Goal: Information Seeking & Learning: Learn about a topic

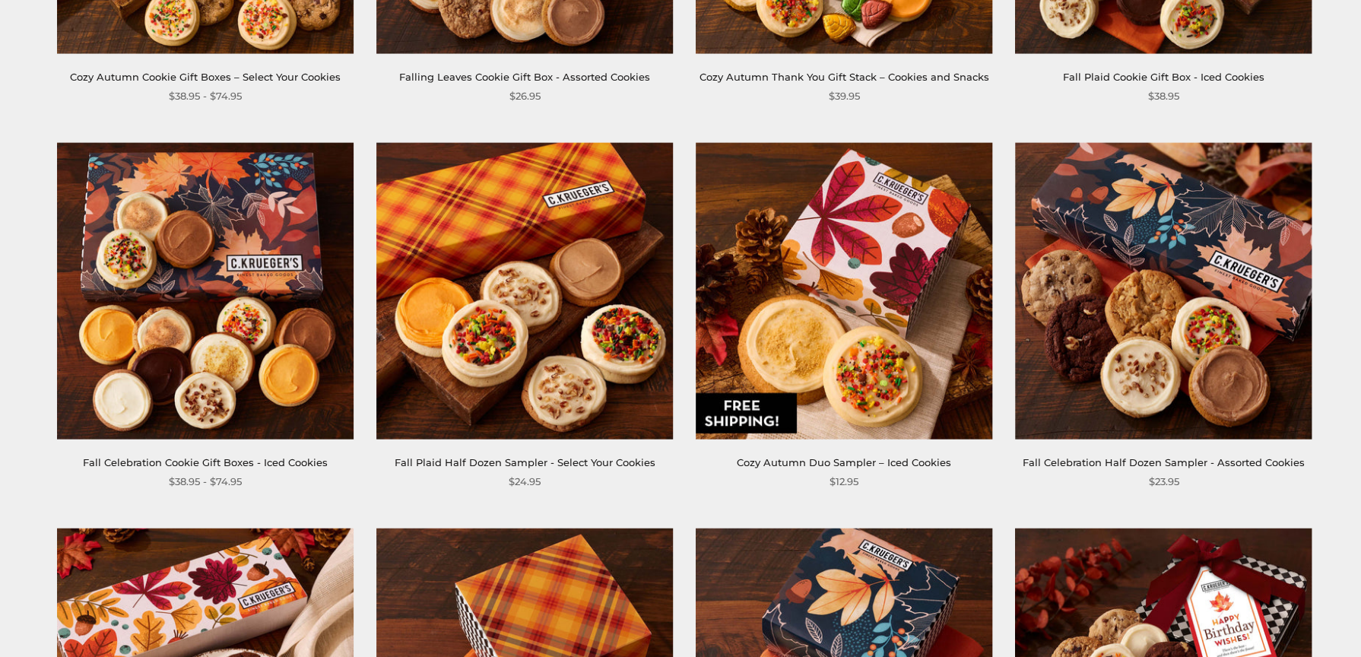
scroll to position [1737, 0]
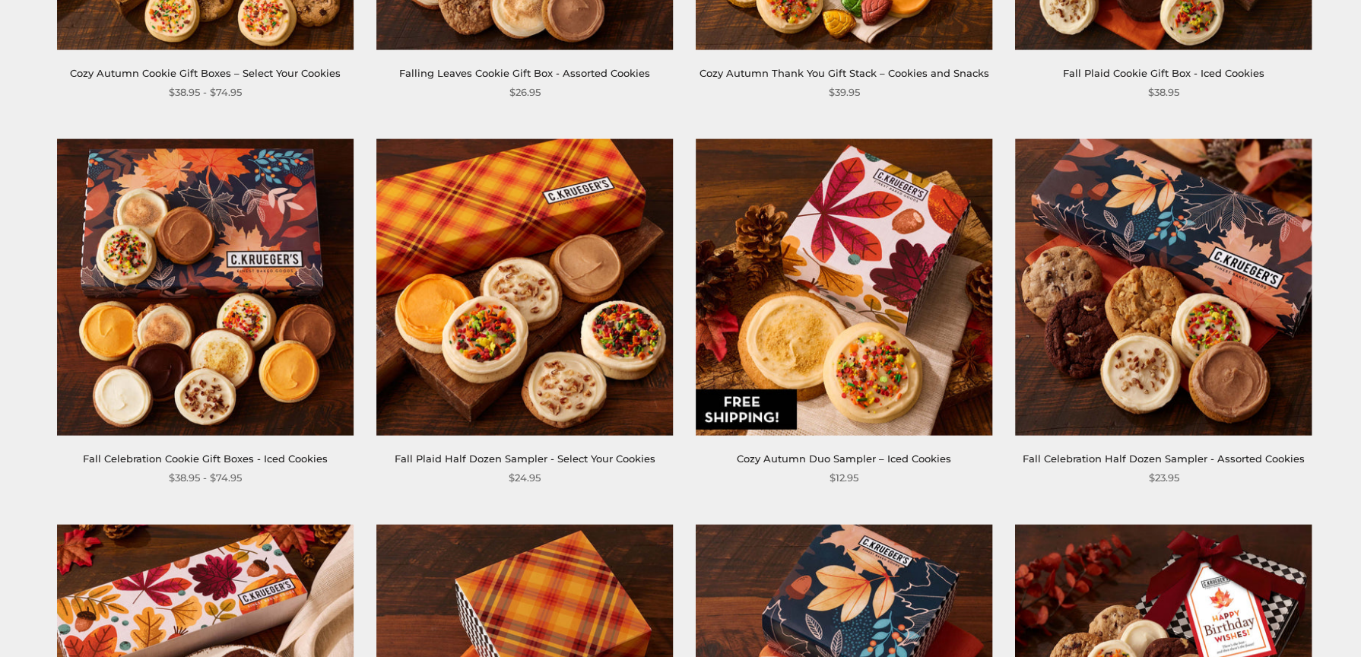
click at [1172, 354] on img at bounding box center [1163, 287] width 296 height 296
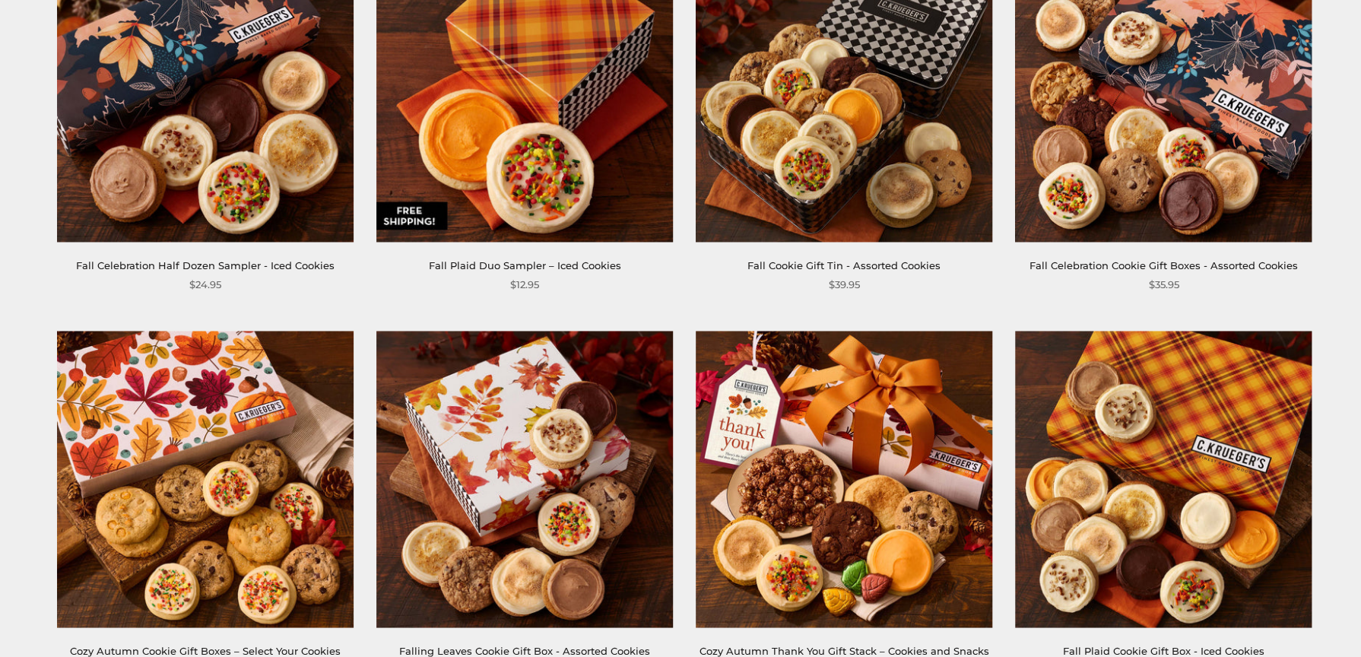
scroll to position [1158, 0]
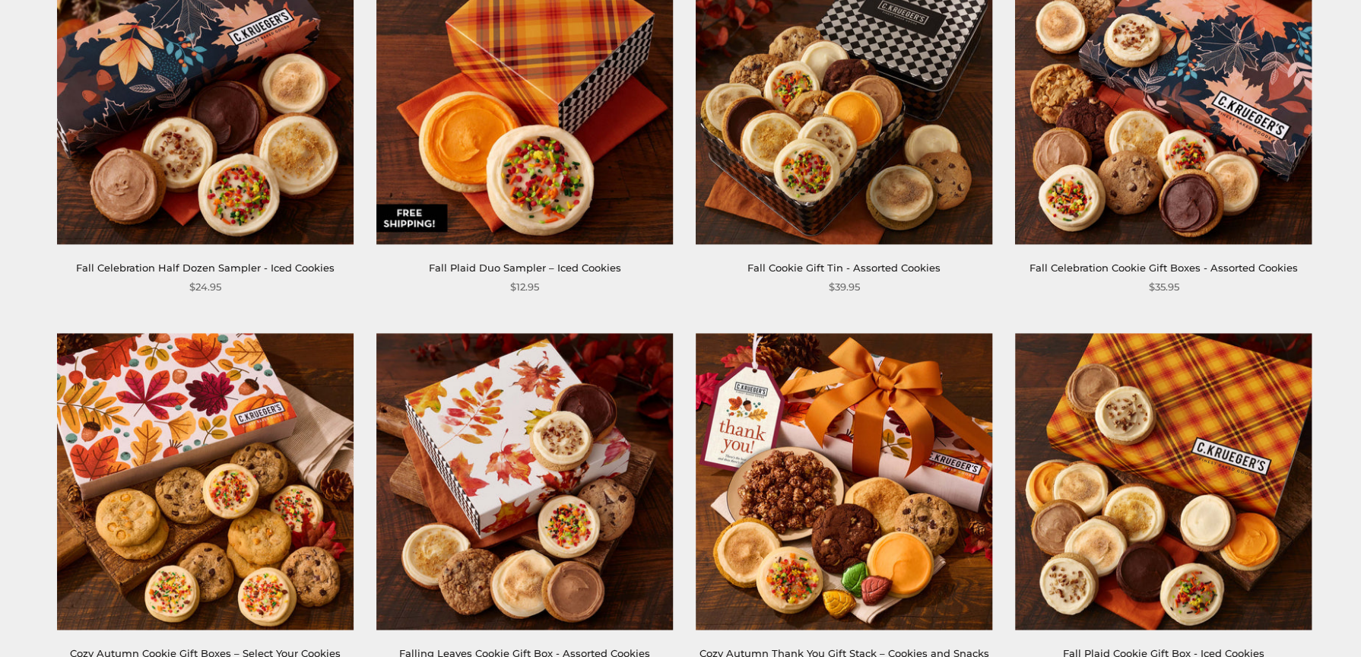
click at [87, 79] on img at bounding box center [205, 96] width 296 height 296
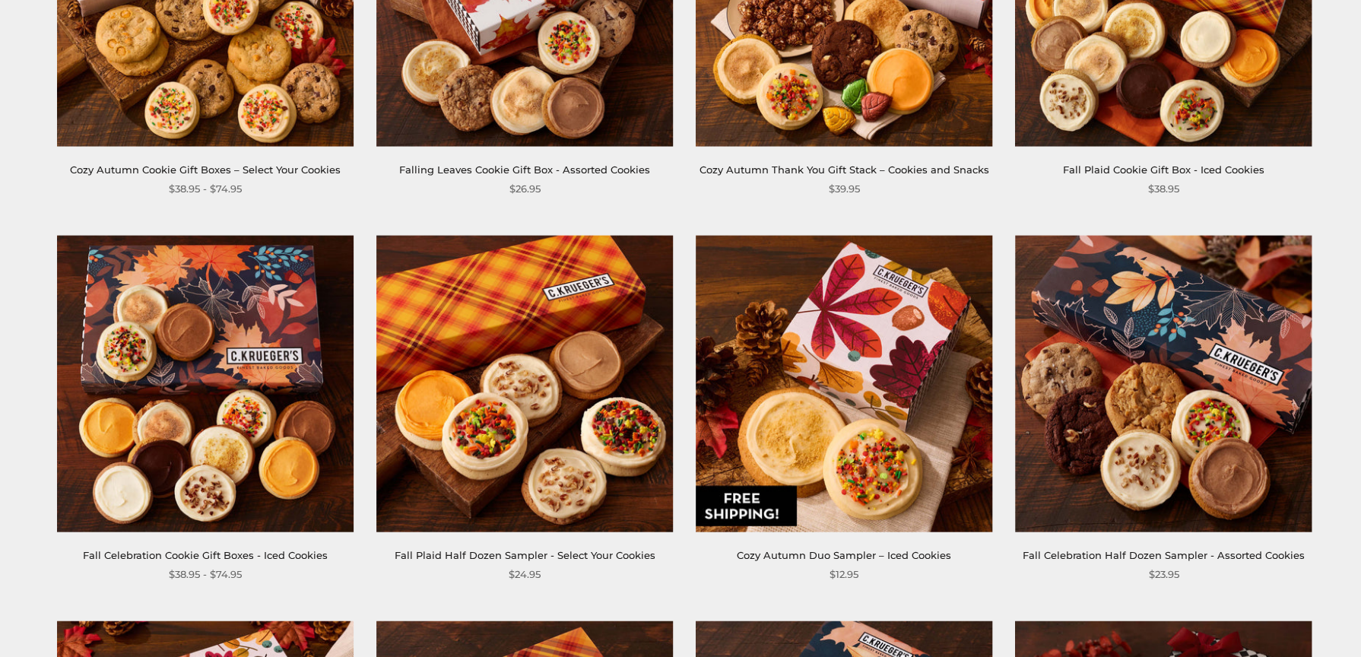
scroll to position [1665, 0]
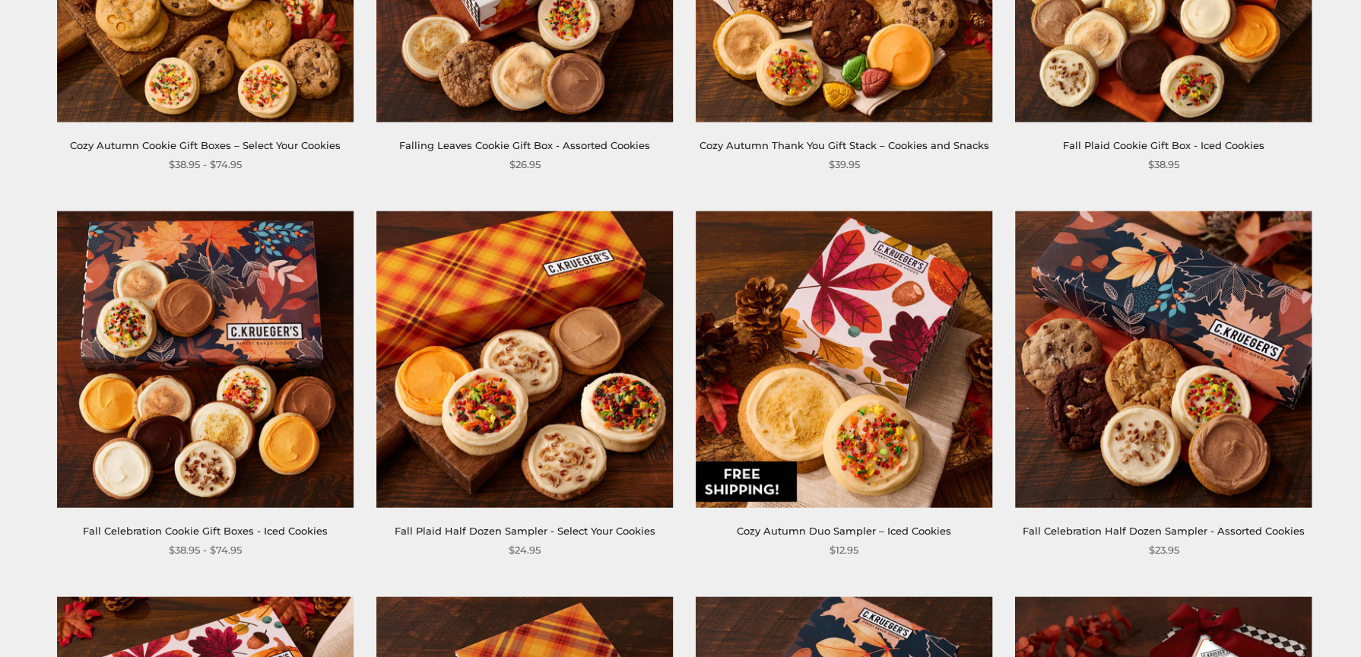
click at [498, 397] on img at bounding box center [524, 359] width 296 height 296
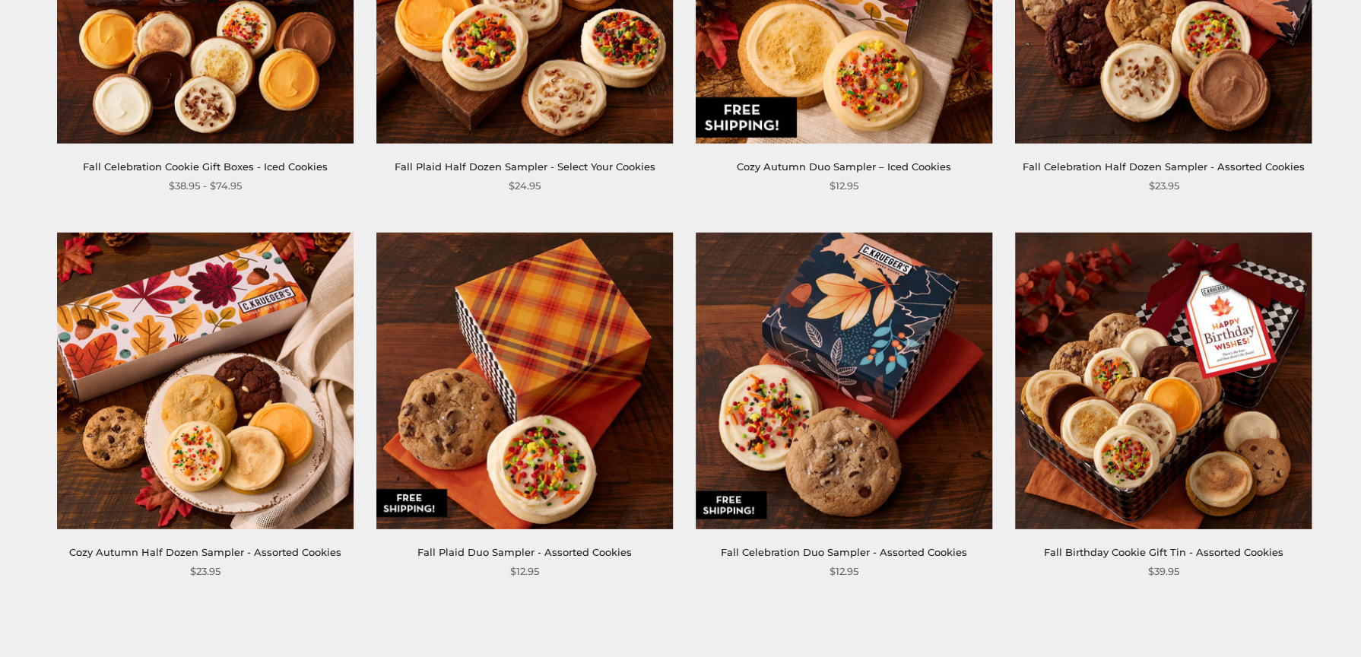
scroll to position [2099, 0]
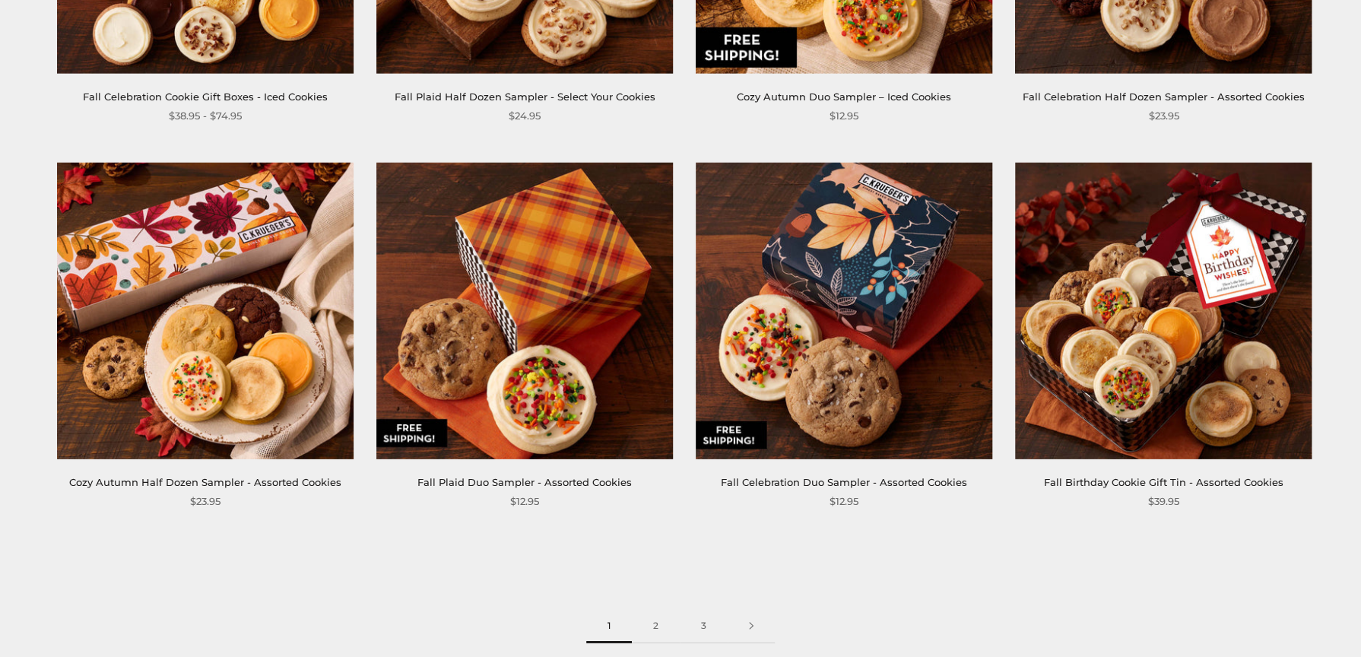
click at [252, 342] on img at bounding box center [205, 311] width 296 height 296
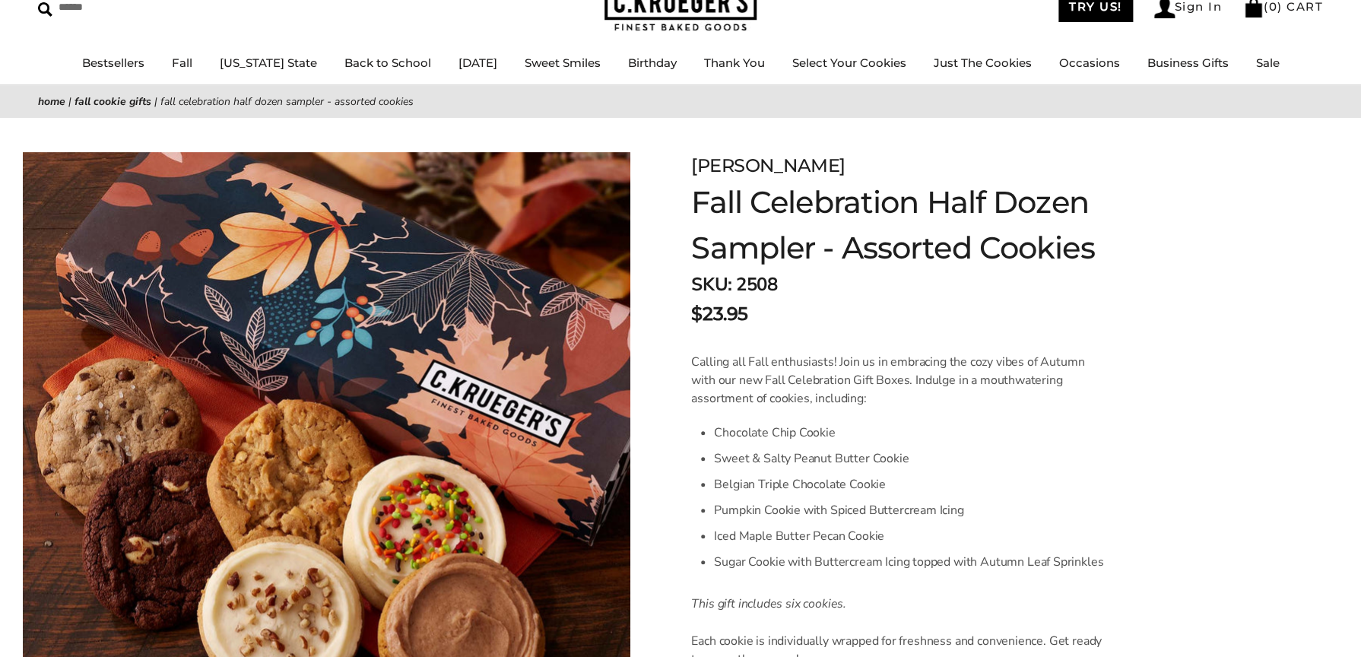
scroll to position [217, 0]
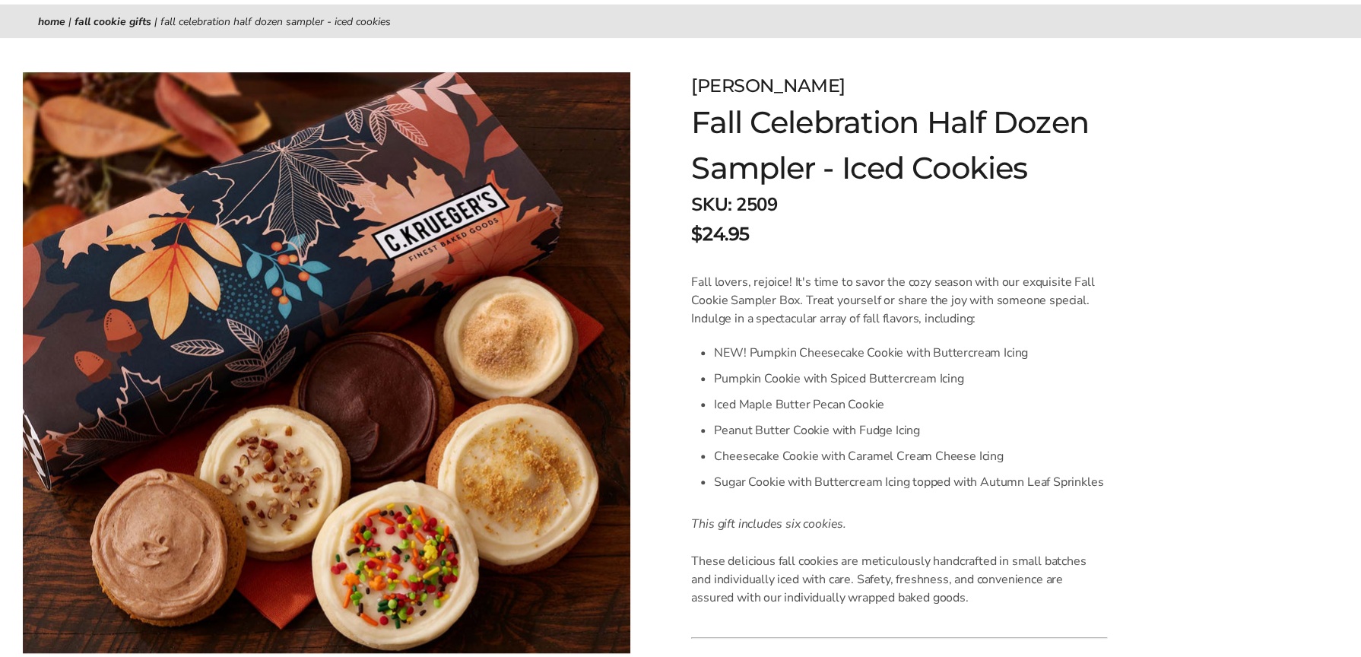
scroll to position [217, 0]
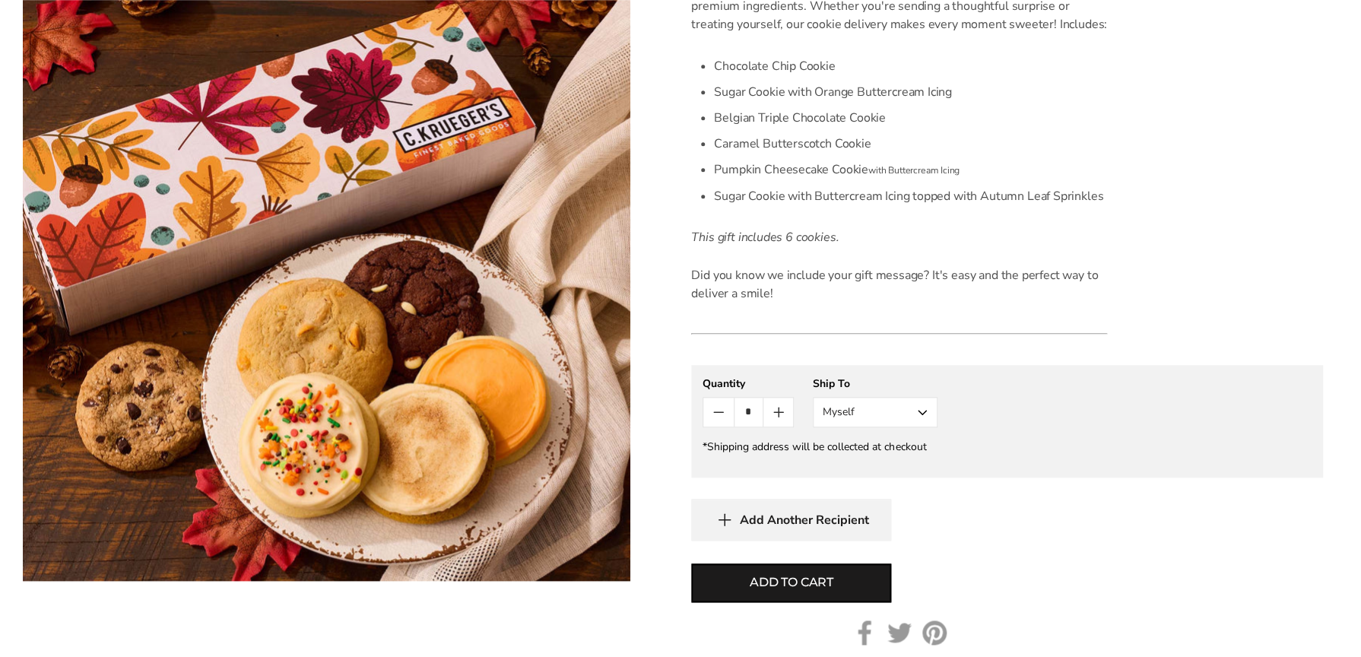
scroll to position [506, 0]
